Goal: Information Seeking & Learning: Learn about a topic

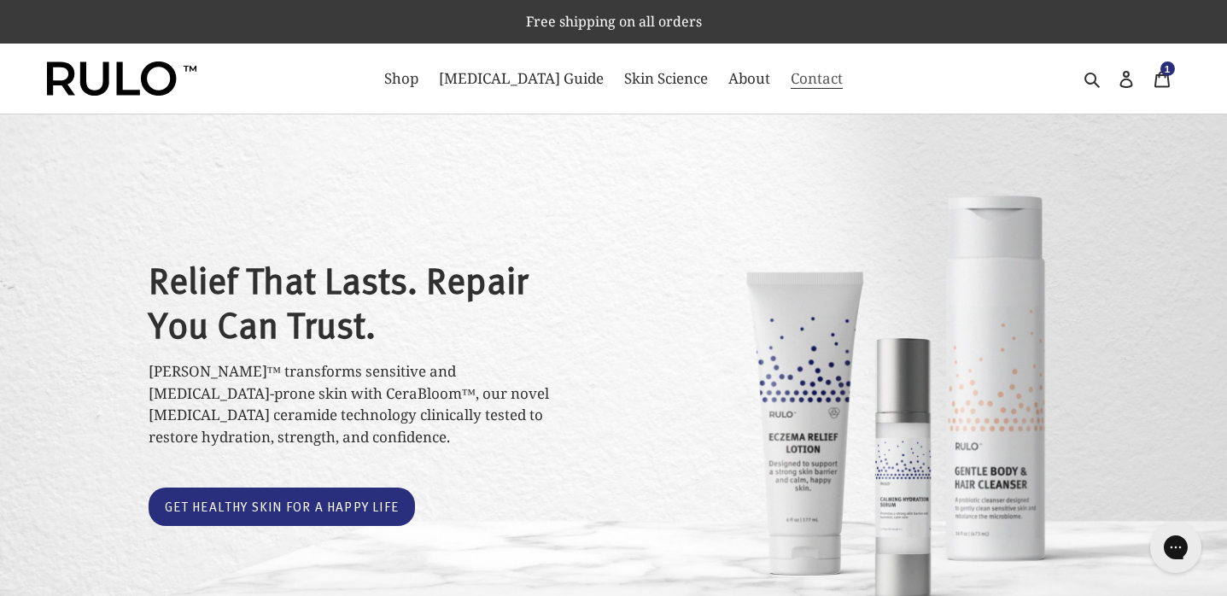
click at [790, 81] on span "Contact" at bounding box center [816, 78] width 52 height 20
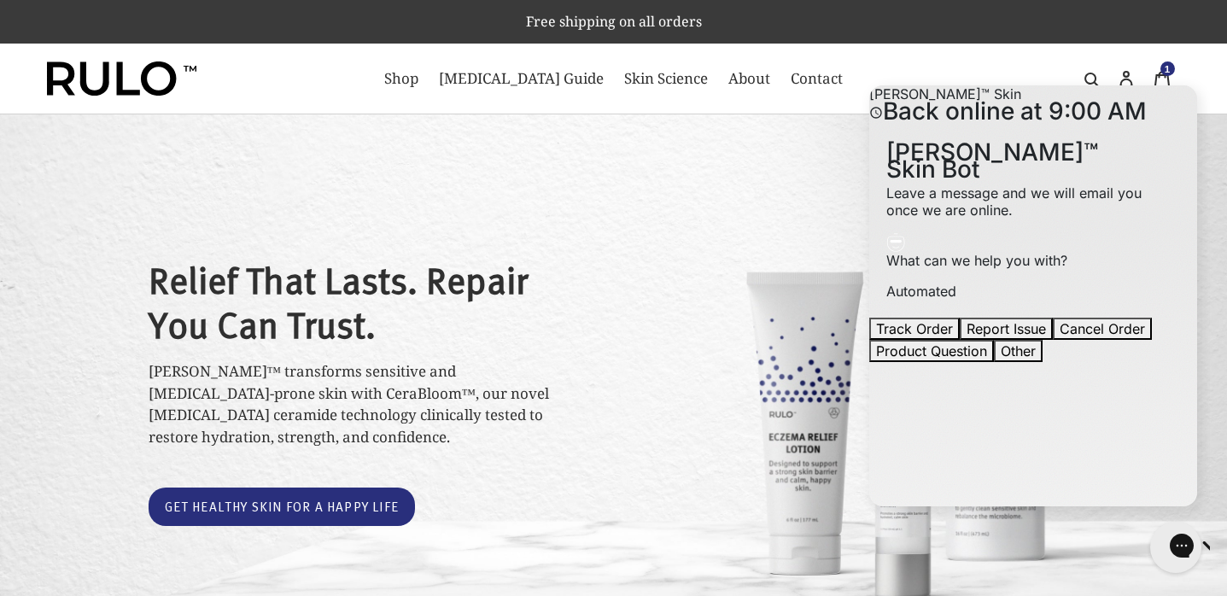
click at [640, 208] on div "Relief That Lasts. Repair You Can Trust. [PERSON_NAME]™ transforms sensitive an…" at bounding box center [613, 391] width 1227 height 555
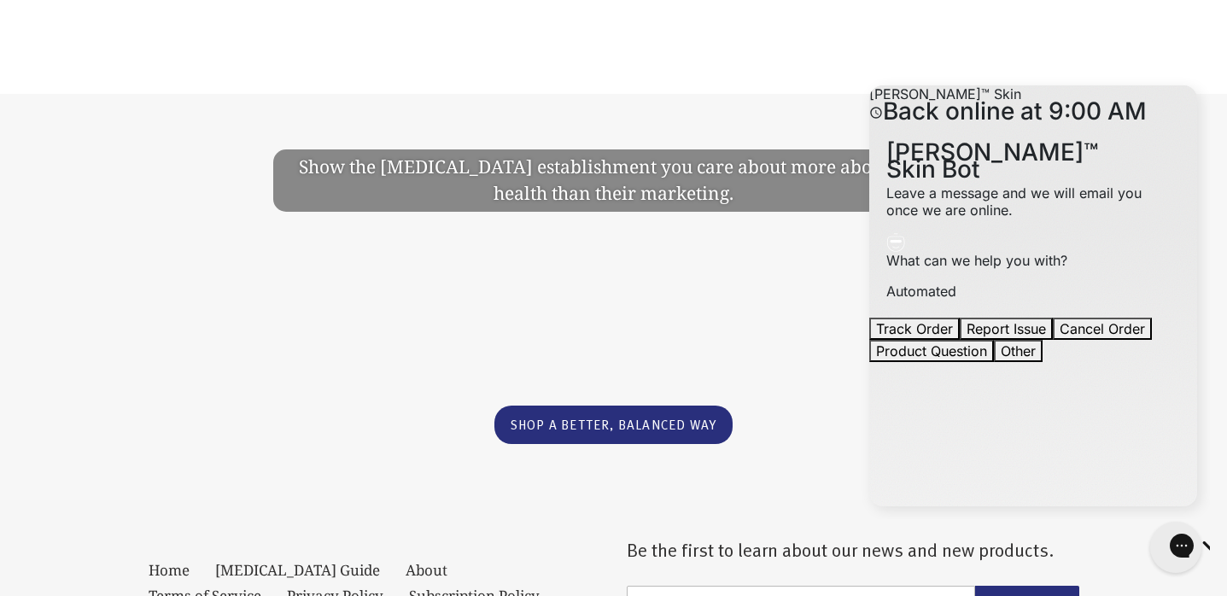
scroll to position [3597, 0]
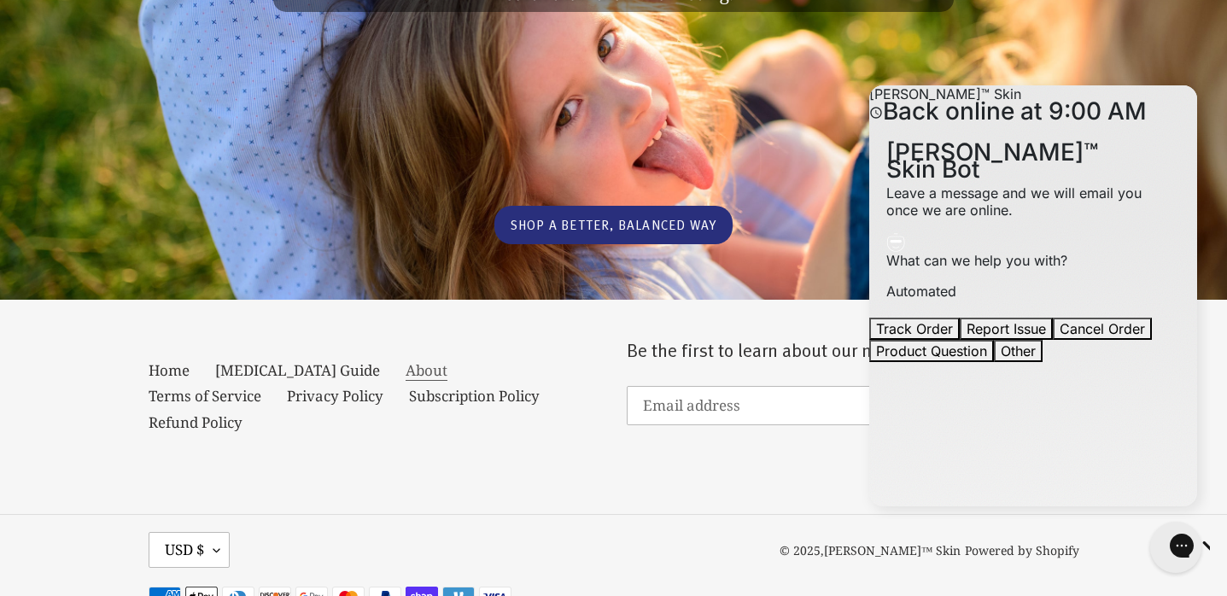
click at [405, 360] on link "About" at bounding box center [426, 370] width 42 height 20
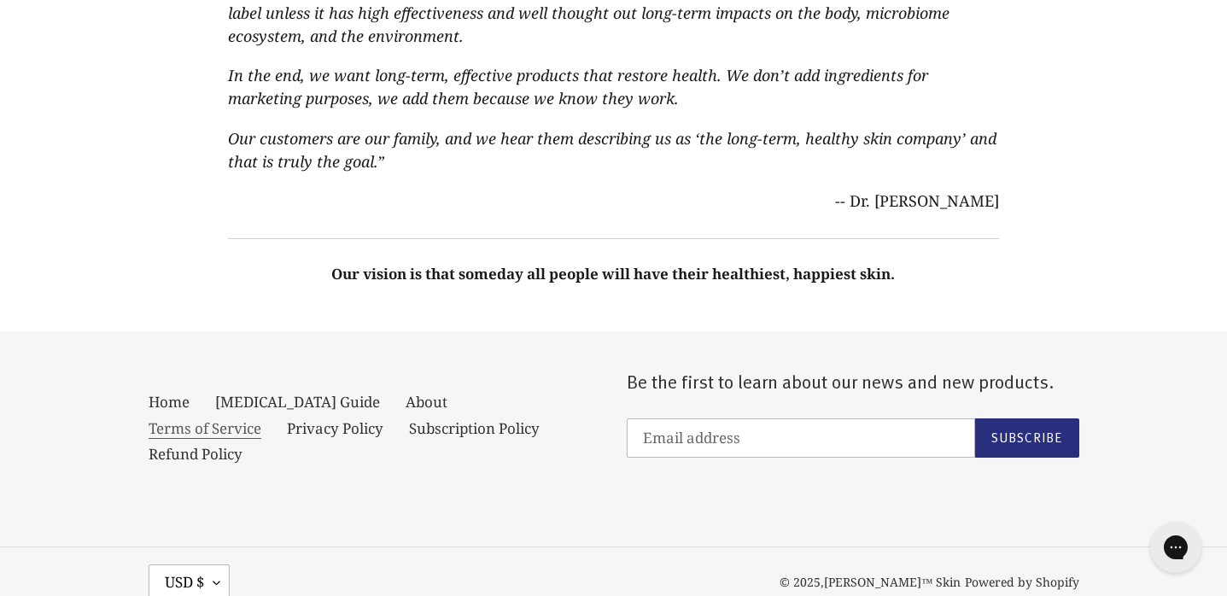
scroll to position [1114, 0]
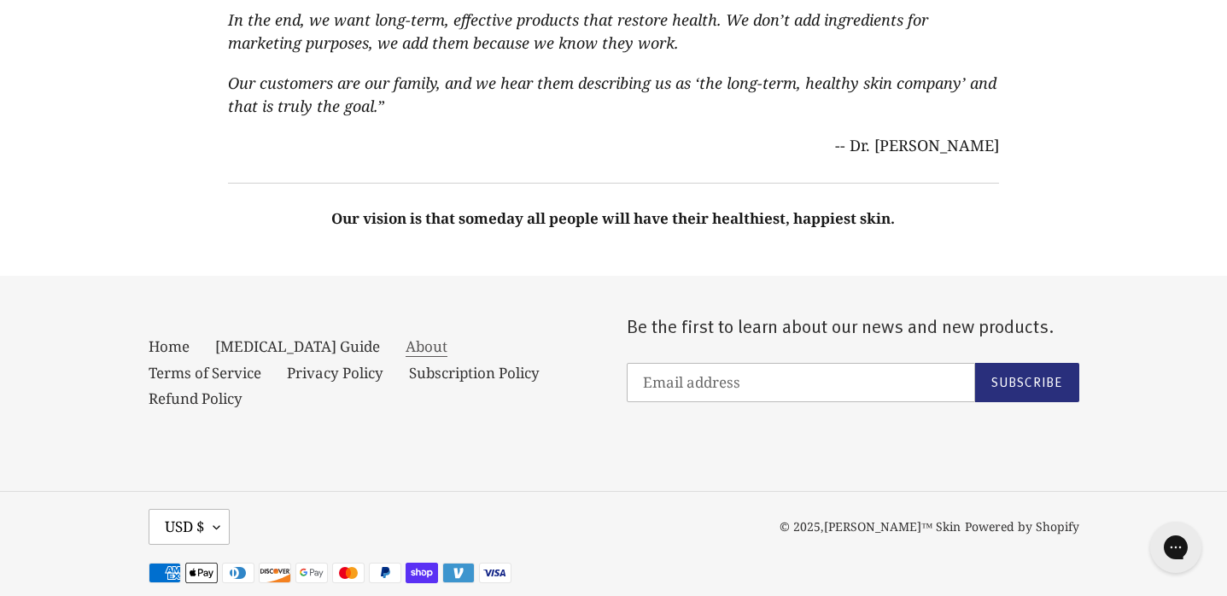
click at [405, 336] on link "About" at bounding box center [426, 346] width 42 height 20
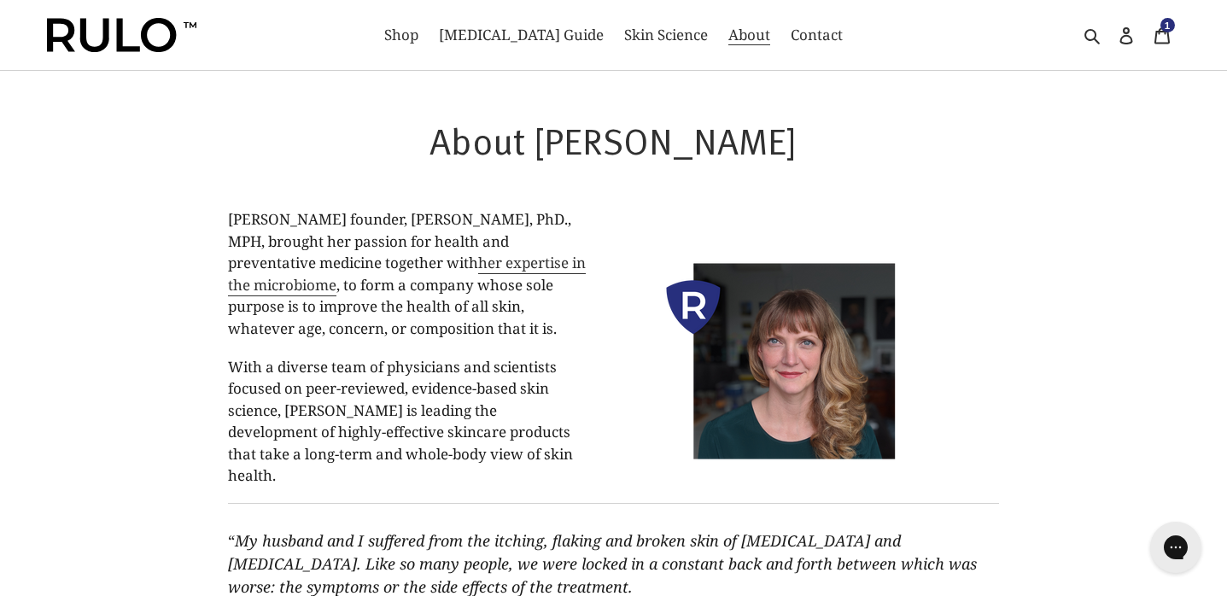
click at [353, 327] on span "[PERSON_NAME] founder, [PERSON_NAME], PhD., MPH, brought her passion for health…" at bounding box center [407, 273] width 358 height 129
